Goal: Information Seeking & Learning: Understand process/instructions

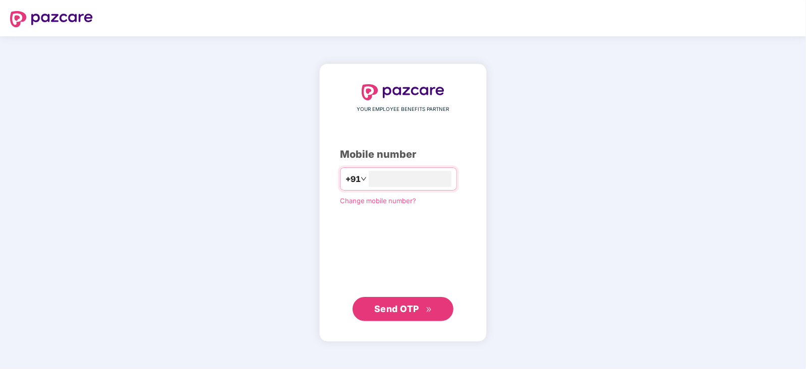
type input "**********"
click at [388, 302] on span "Send OTP" at bounding box center [403, 309] width 58 height 14
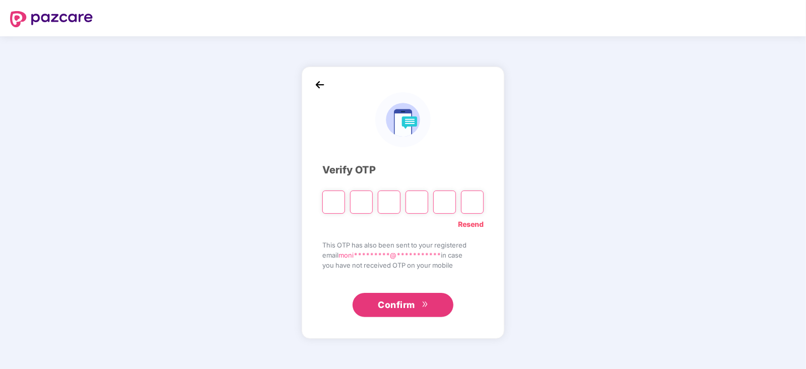
type input "*"
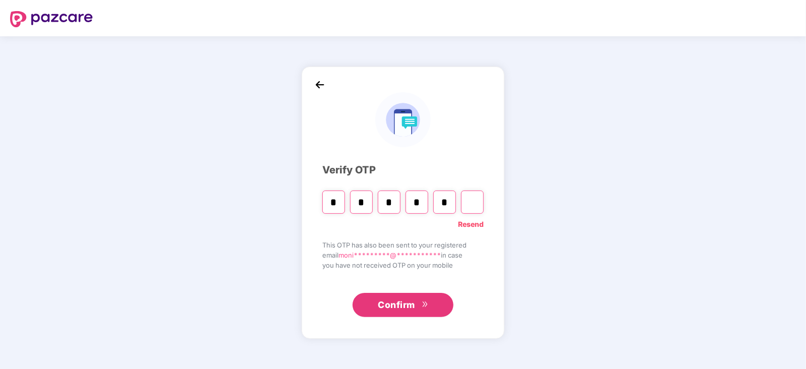
type input "*"
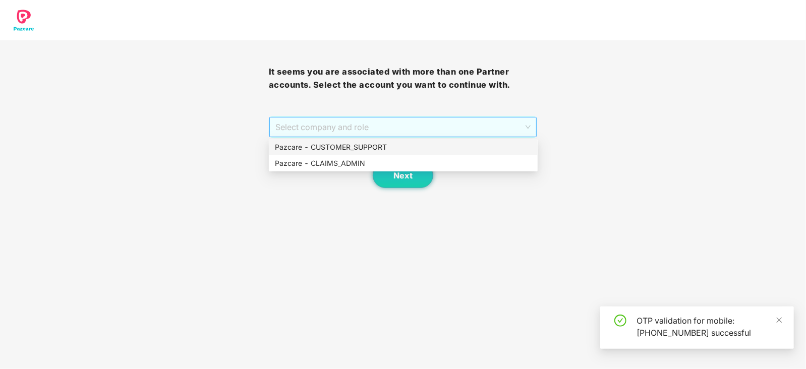
click at [376, 132] on span "Select company and role" at bounding box center [403, 127] width 256 height 19
click at [365, 147] on div "Pazcare - CUSTOMER_SUPPORT" at bounding box center [403, 147] width 257 height 11
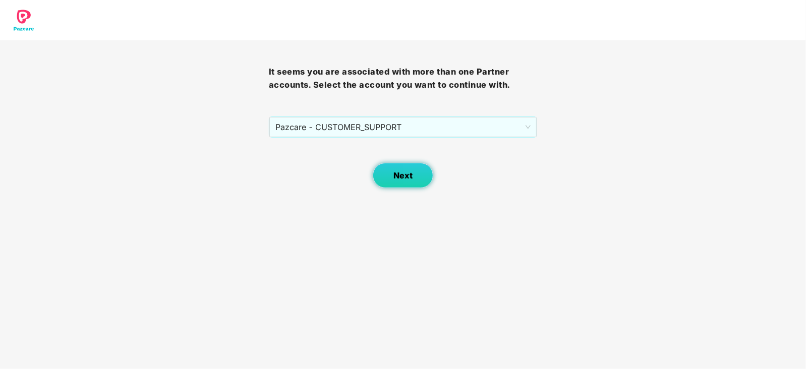
click at [411, 182] on button "Next" at bounding box center [403, 175] width 61 height 25
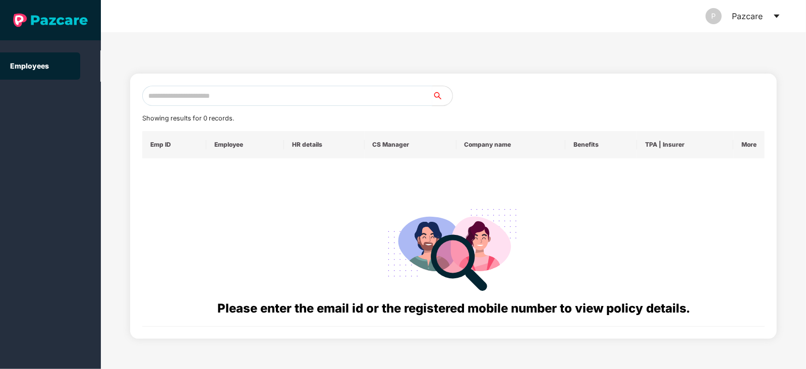
click at [232, 95] on input "text" at bounding box center [287, 96] width 290 height 20
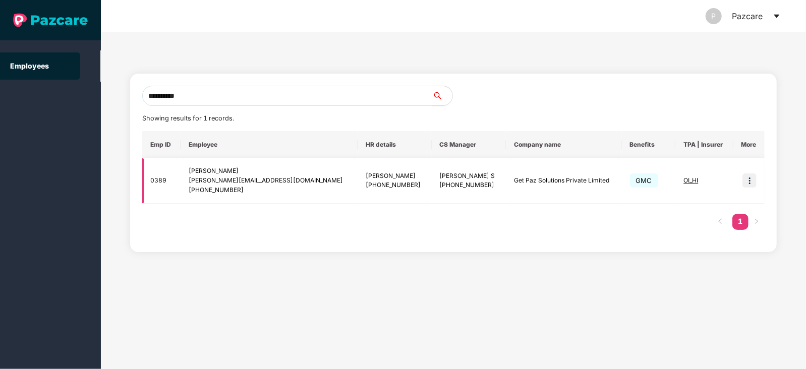
type input "**********"
click at [752, 182] on img at bounding box center [749, 180] width 14 height 14
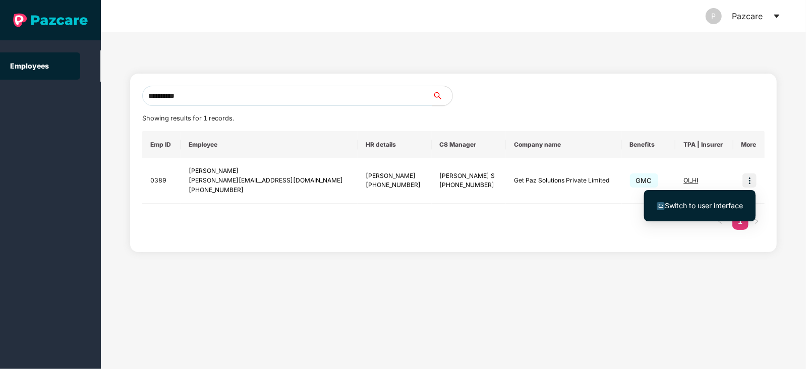
click at [694, 210] on span "Switch to user interface" at bounding box center [700, 205] width 86 height 11
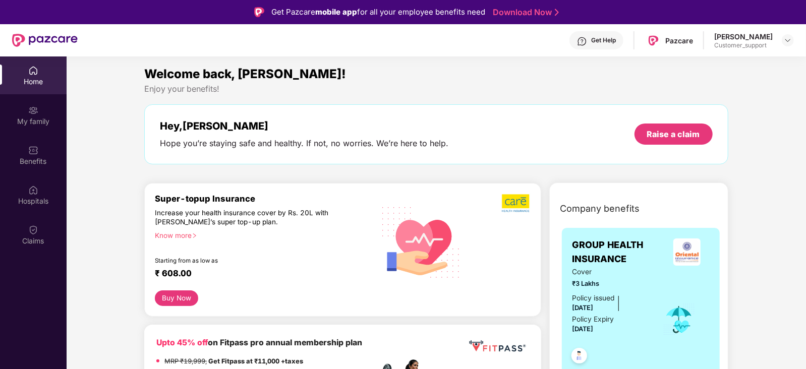
click at [200, 236] on div "Know more" at bounding box center [261, 234] width 213 height 7
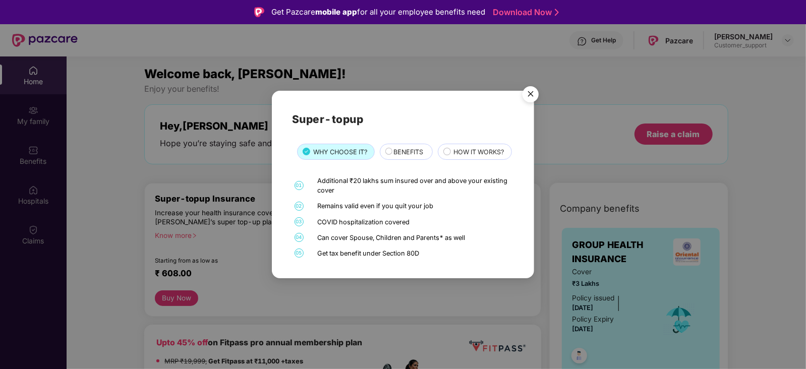
click at [530, 84] on img "Close" at bounding box center [530, 96] width 28 height 28
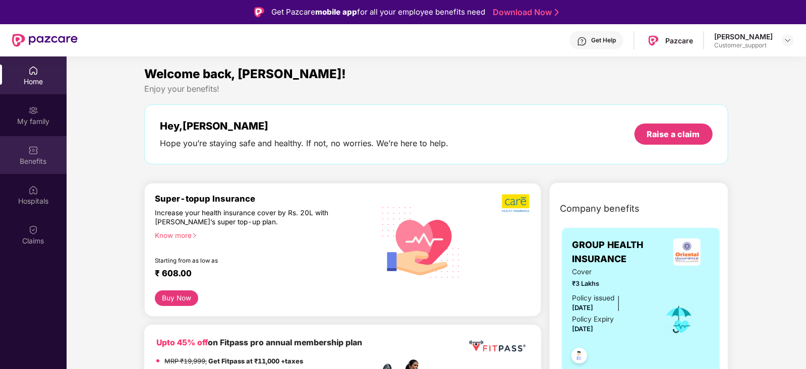
click at [35, 159] on div "Benefits" at bounding box center [33, 161] width 67 height 10
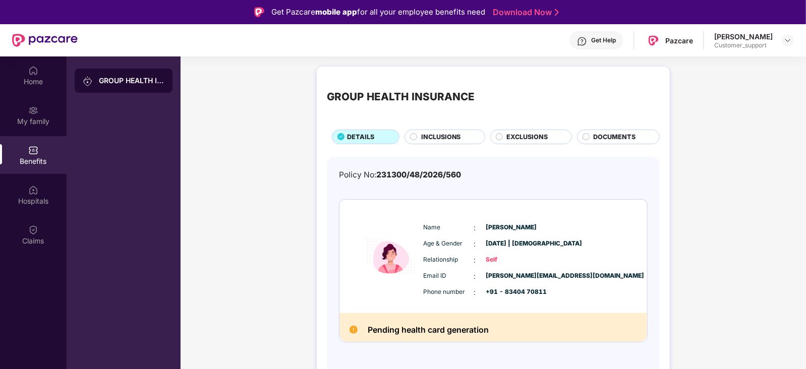
click at [609, 142] on div "DOCUMENTS" at bounding box center [622, 138] width 66 height 12
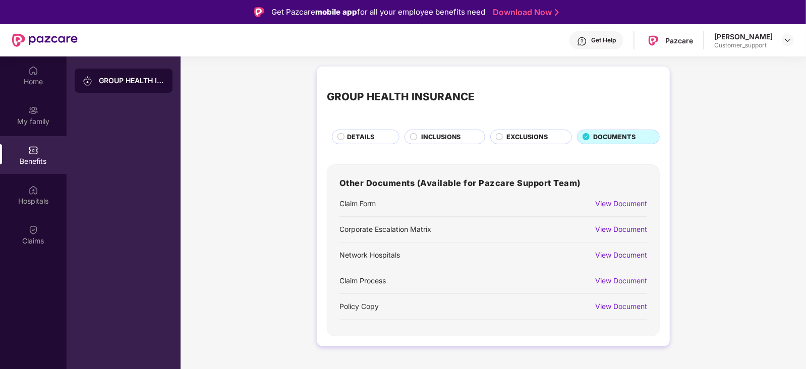
click at [615, 305] on div "View Document" at bounding box center [621, 306] width 52 height 11
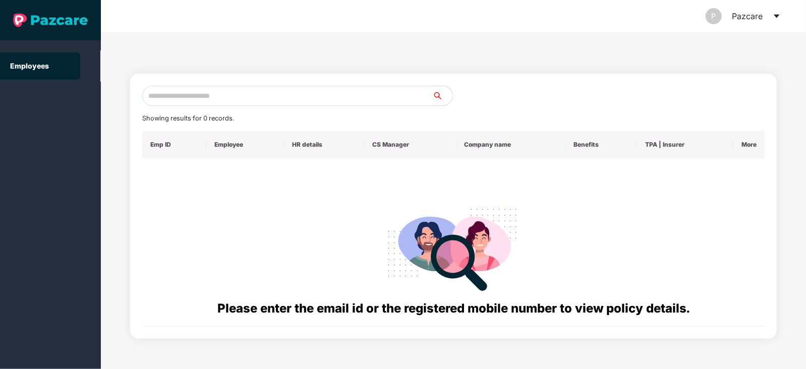
click at [228, 98] on input "text" at bounding box center [287, 96] width 290 height 20
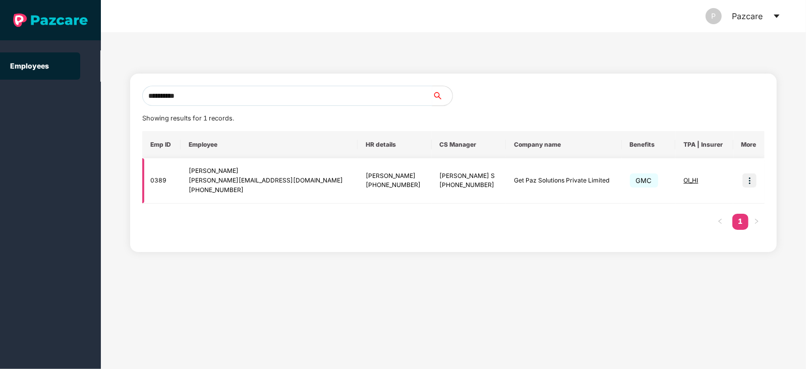
type input "**********"
click at [748, 183] on img at bounding box center [749, 180] width 14 height 14
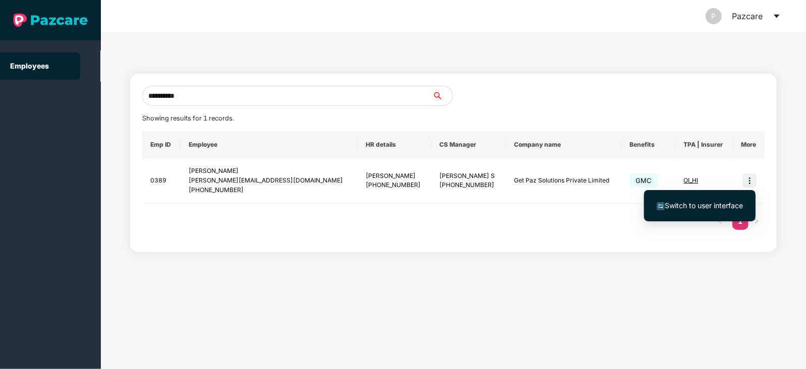
click at [703, 204] on span "Switch to user interface" at bounding box center [704, 205] width 78 height 9
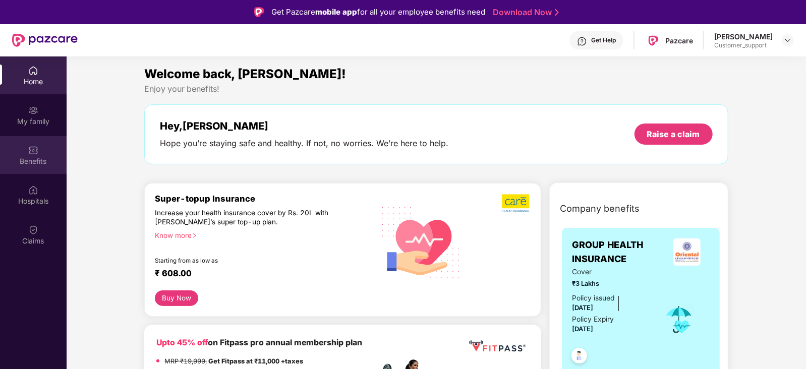
click at [34, 162] on div "Benefits" at bounding box center [33, 161] width 67 height 10
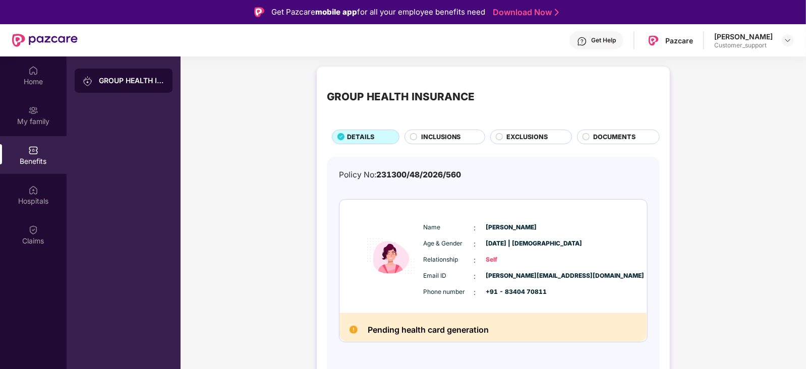
click at [607, 140] on span "DOCUMENTS" at bounding box center [615, 137] width 42 height 10
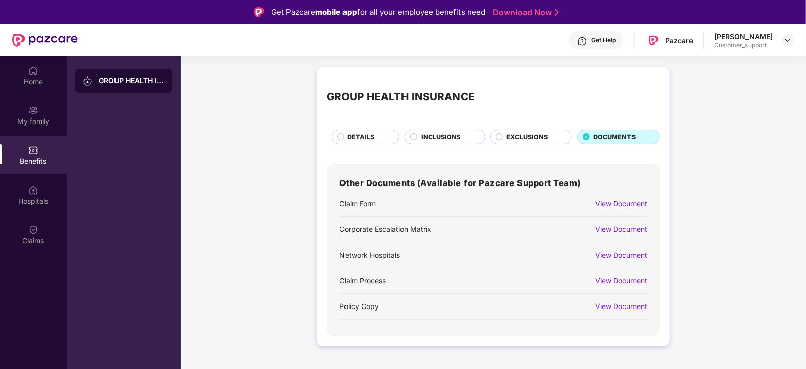
click at [615, 251] on div "View Document" at bounding box center [621, 255] width 52 height 11
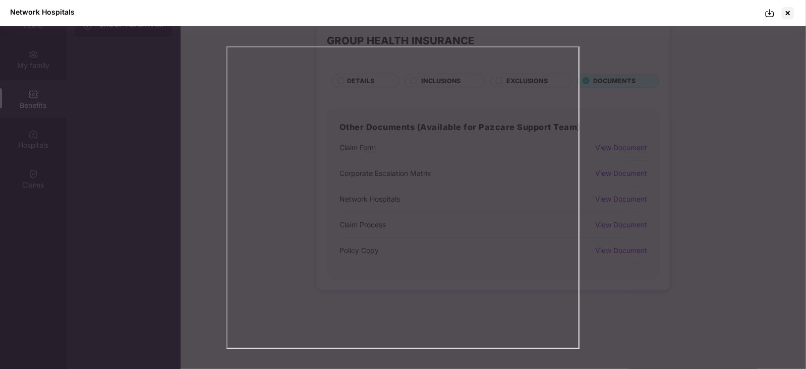
scroll to position [53, 0]
click at [787, 14] on div at bounding box center [788, 13] width 16 height 16
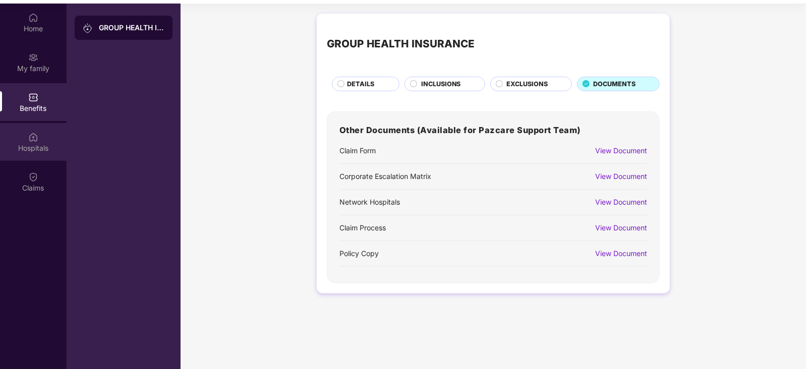
click at [33, 136] on img at bounding box center [33, 137] width 10 height 10
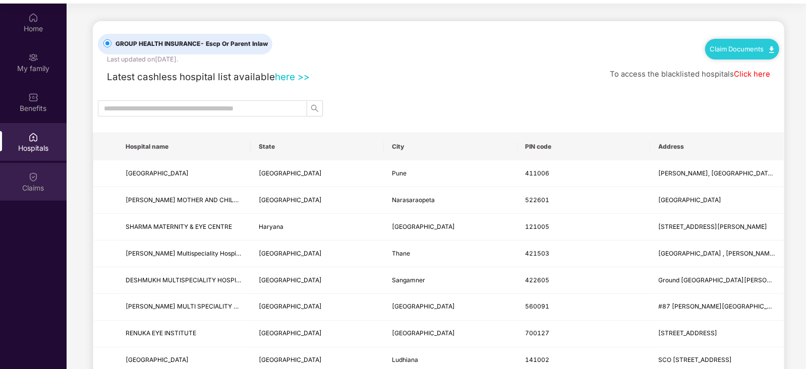
click at [29, 182] on div "Claims" at bounding box center [33, 182] width 67 height 38
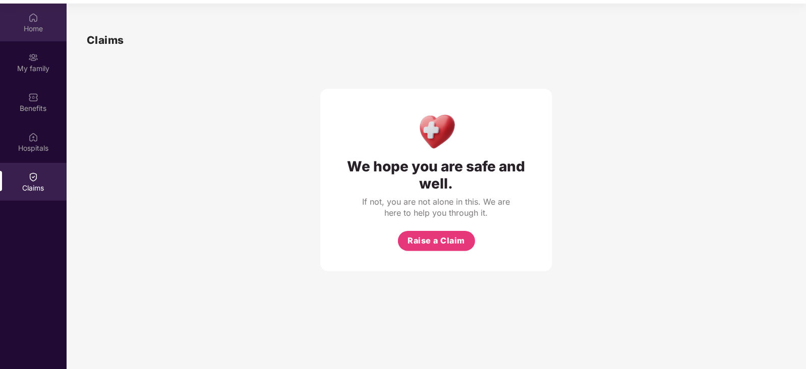
click at [43, 33] on div "Home" at bounding box center [33, 29] width 67 height 10
